Goal: Task Accomplishment & Management: Manage account settings

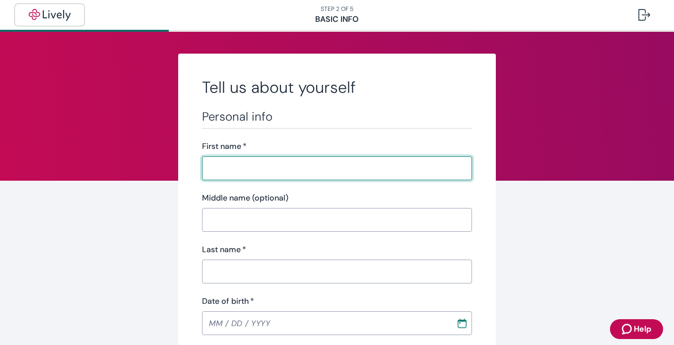
click at [56, 6] on button "button" at bounding box center [50, 15] width 68 height 20
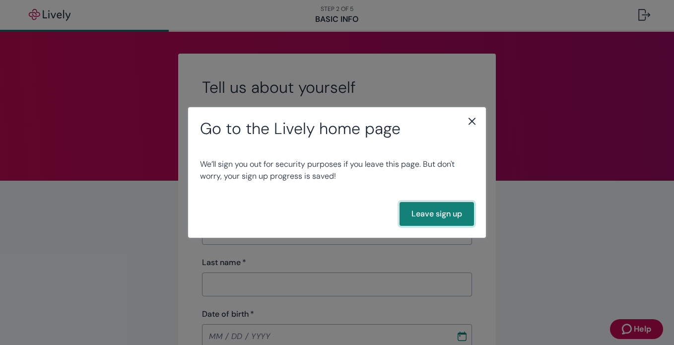
click at [430, 217] on button "Leave sign up" at bounding box center [437, 214] width 74 height 24
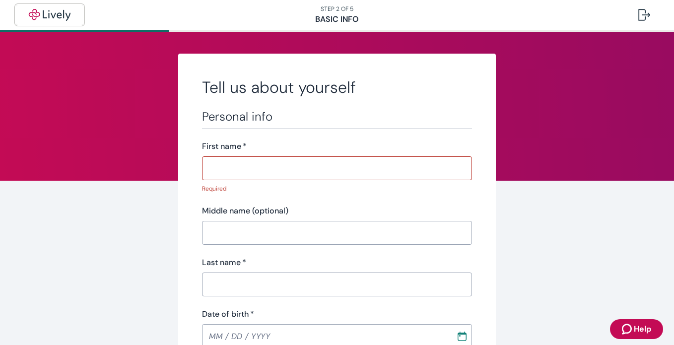
click at [62, 15] on img "button" at bounding box center [50, 15] width 56 height 12
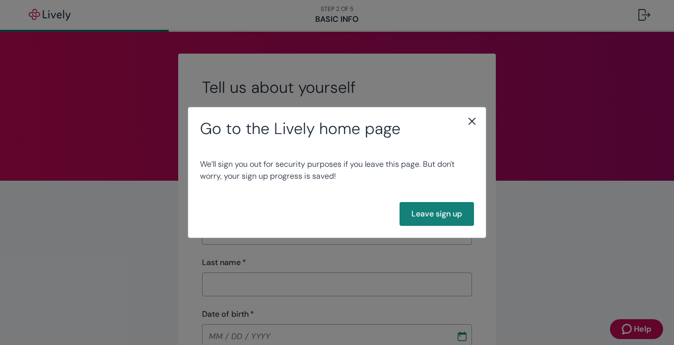
click at [638, 26] on div "Go to the Lively home page We’ll sign you out for security purposes if you leav…" at bounding box center [337, 172] width 674 height 345
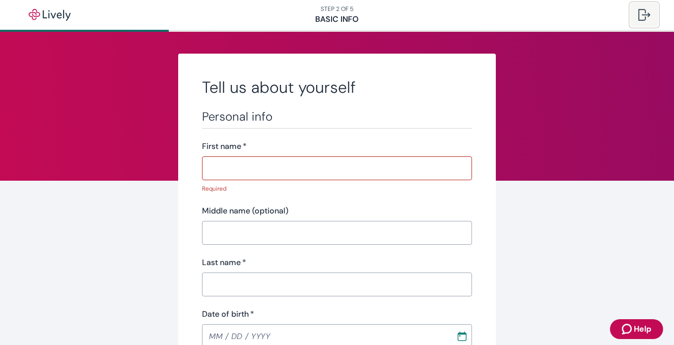
click at [637, 14] on button at bounding box center [645, 15] width 28 height 24
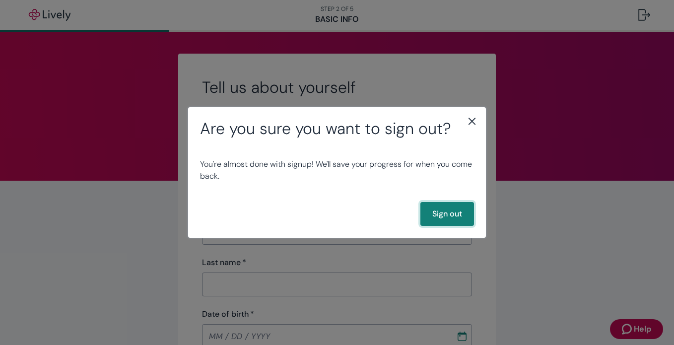
click at [458, 214] on button "Sign out" at bounding box center [448, 214] width 54 height 24
